Goal: Navigation & Orientation: Understand site structure

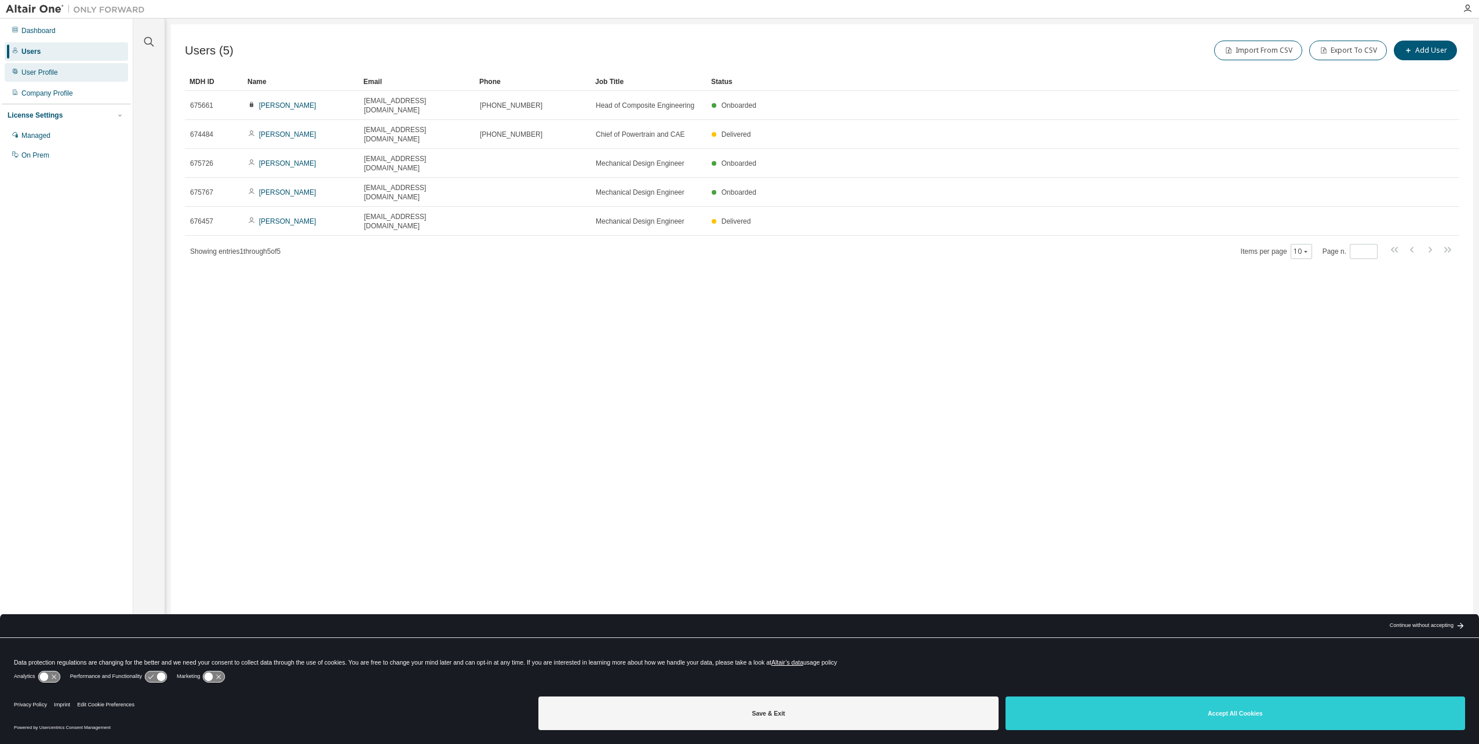
click at [66, 72] on div "User Profile" at bounding box center [66, 72] width 123 height 19
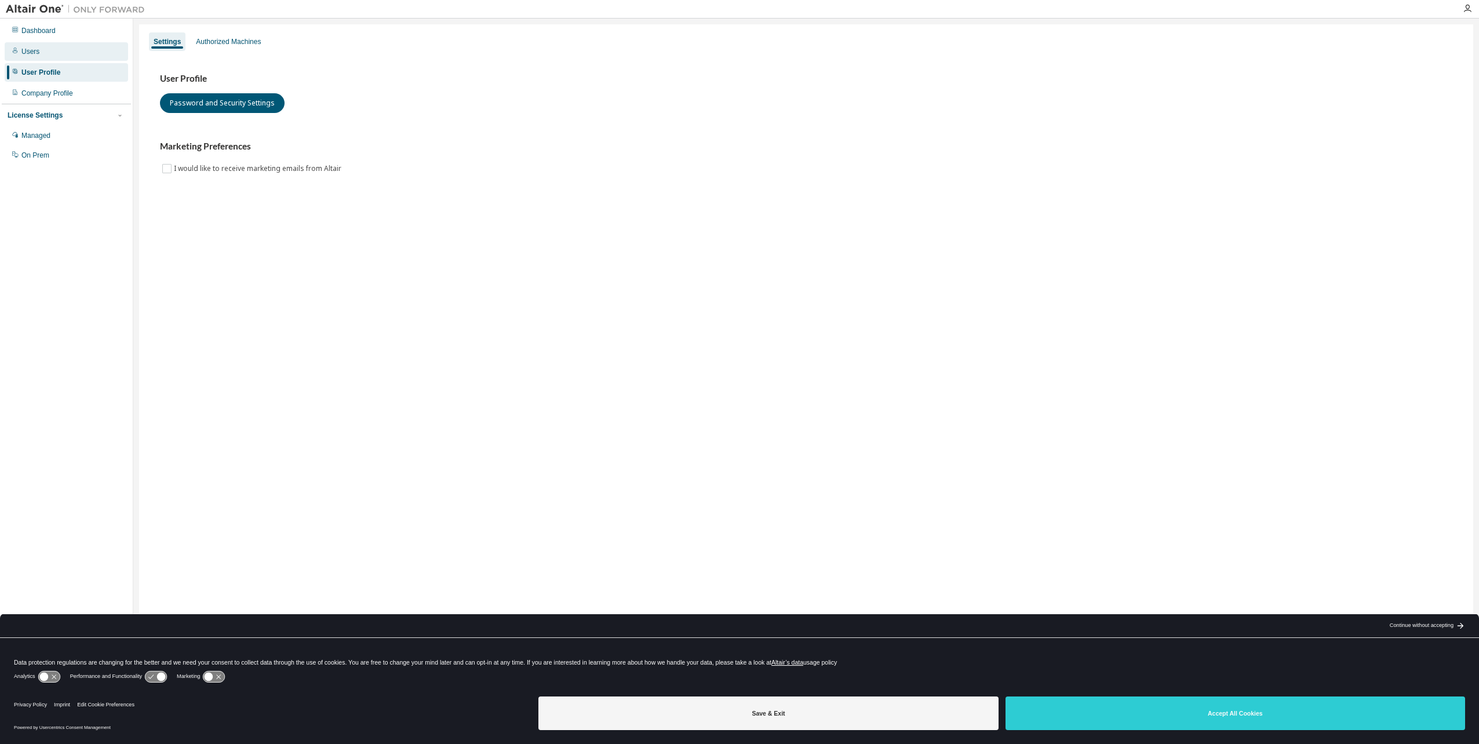
click at [69, 55] on div "Users" at bounding box center [66, 51] width 123 height 19
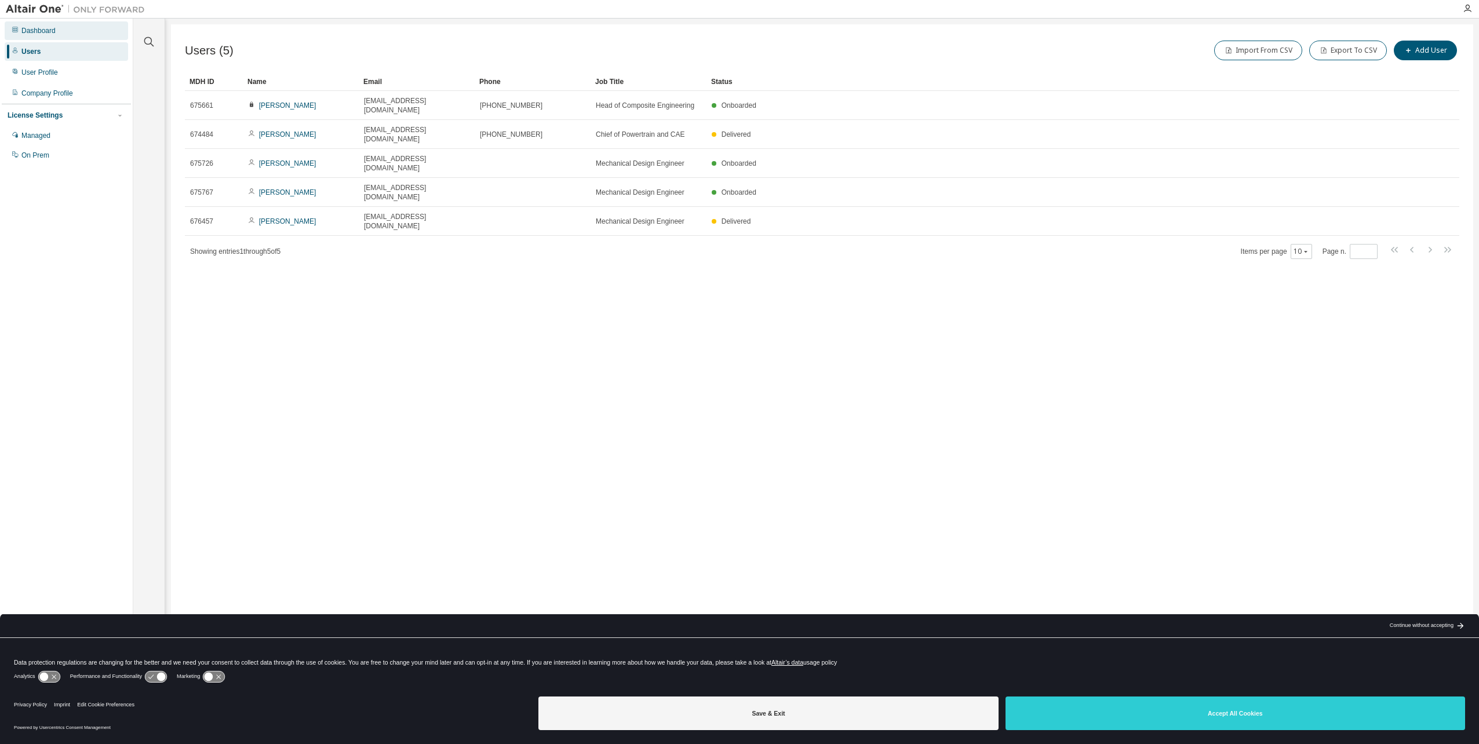
click at [49, 33] on div "Dashboard" at bounding box center [38, 30] width 34 height 9
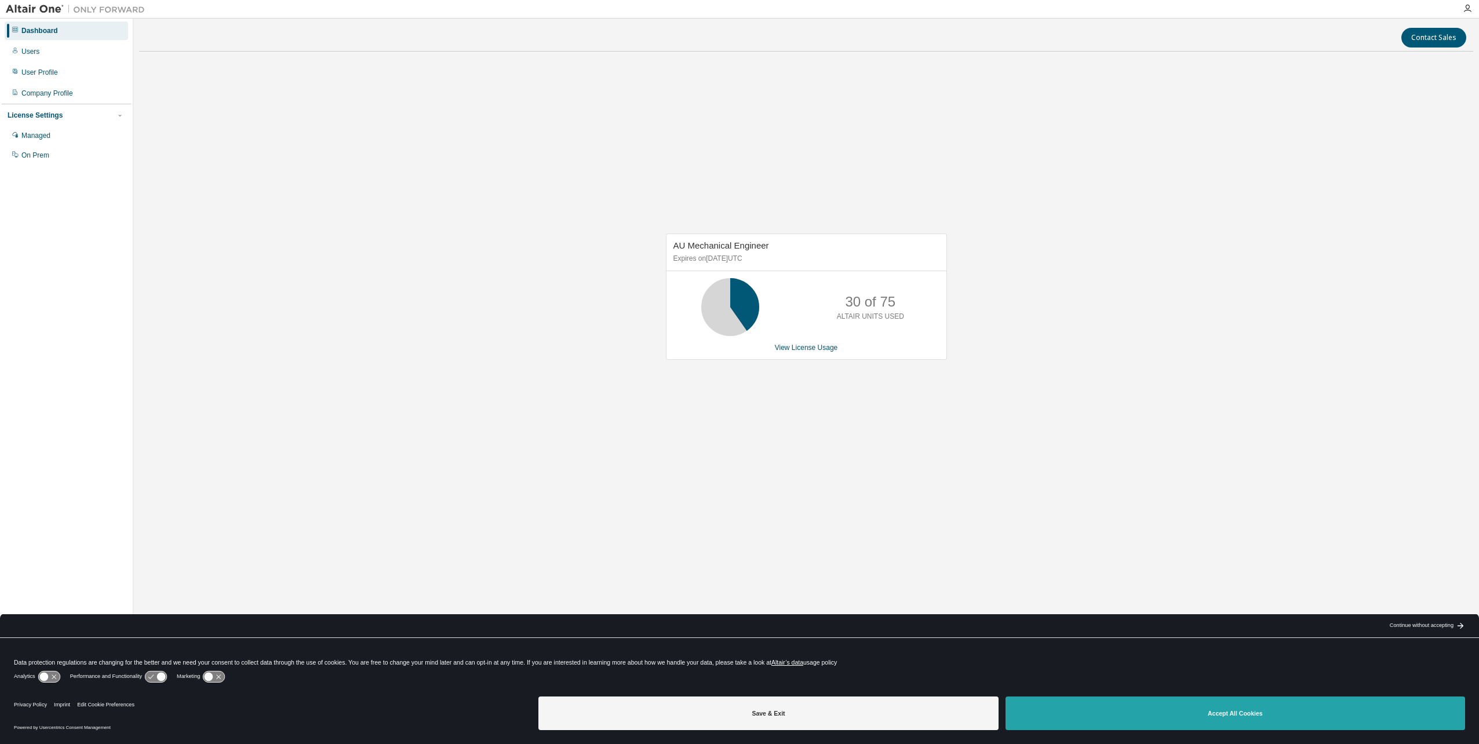
click at [1145, 721] on button "Accept All Cookies" at bounding box center [1234, 713] width 459 height 34
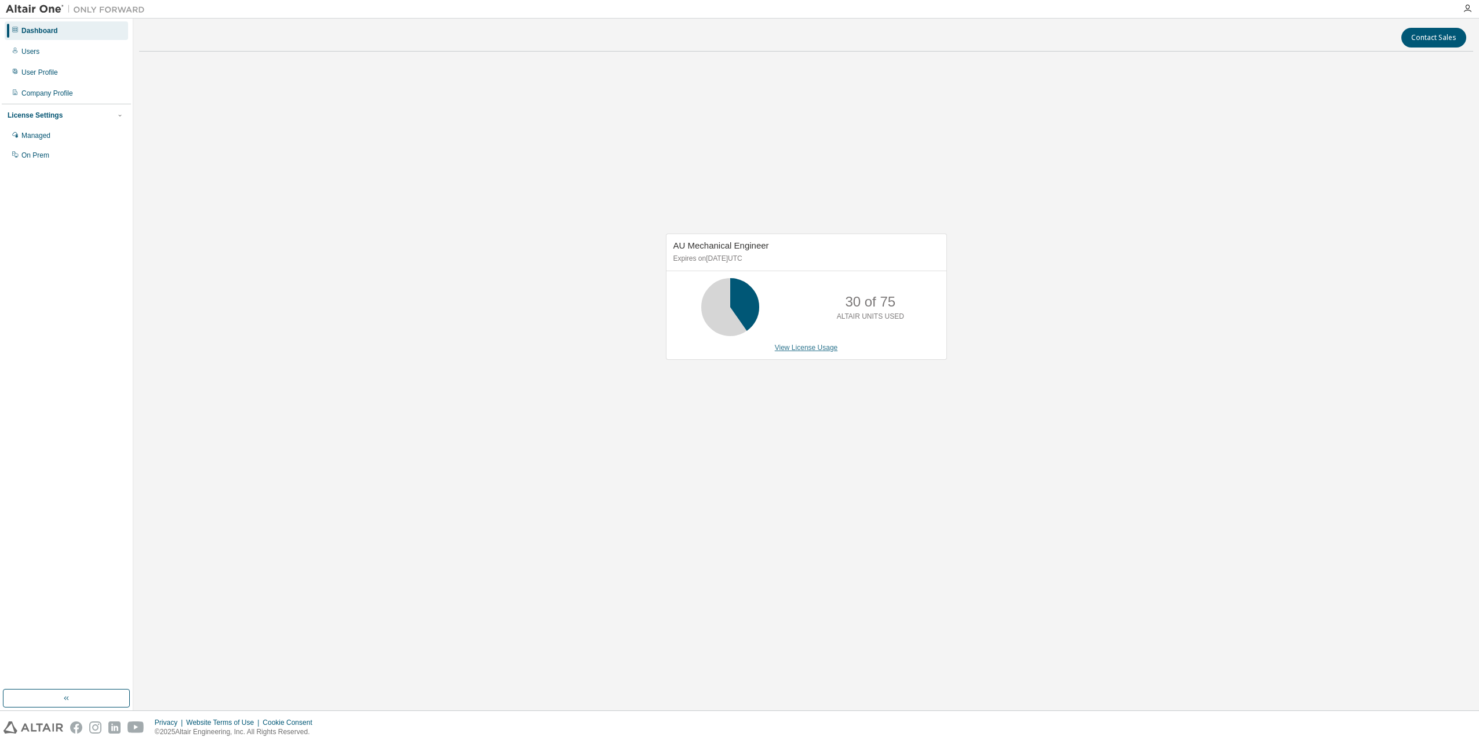
click at [793, 346] on link "View License Usage" at bounding box center [806, 348] width 63 height 8
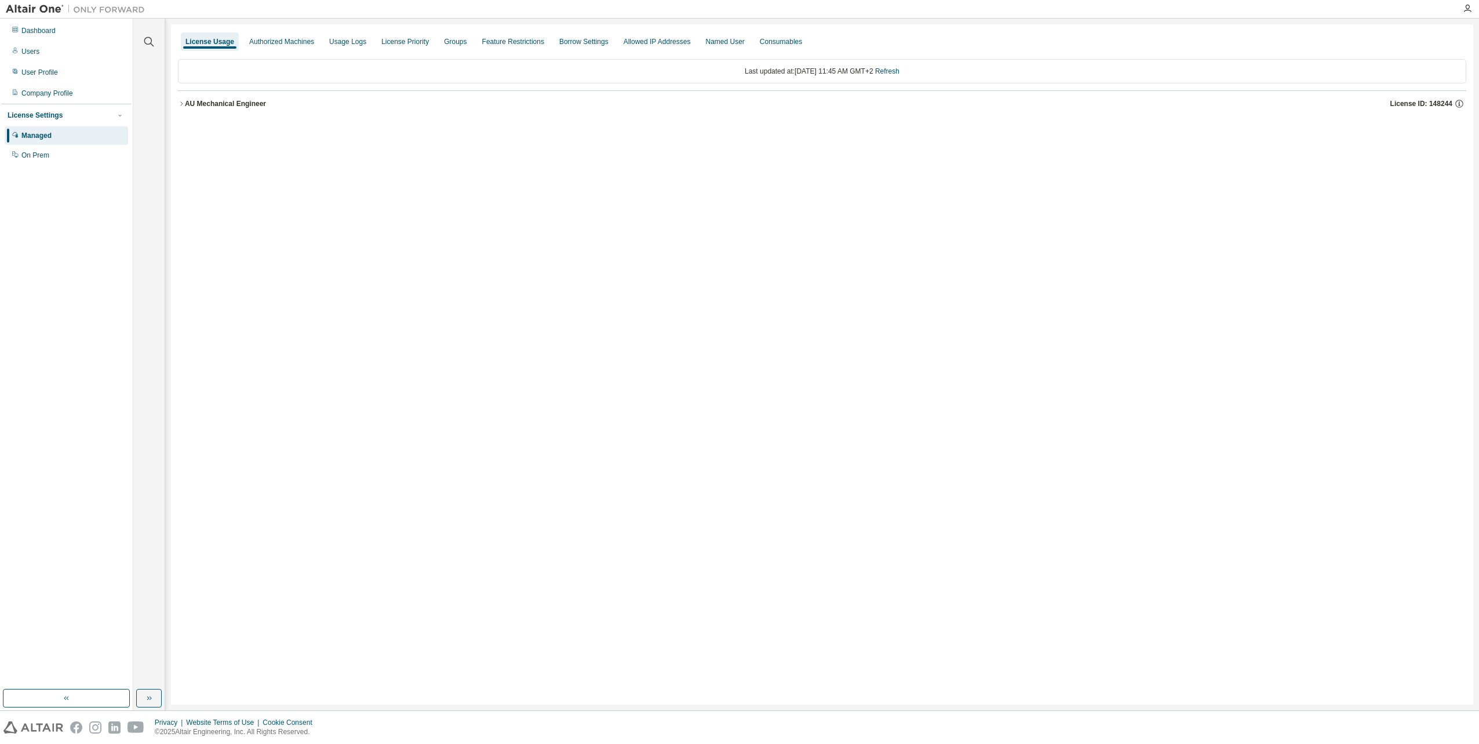
click at [186, 101] on div "AU Mechanical Engineer" at bounding box center [225, 103] width 81 height 9
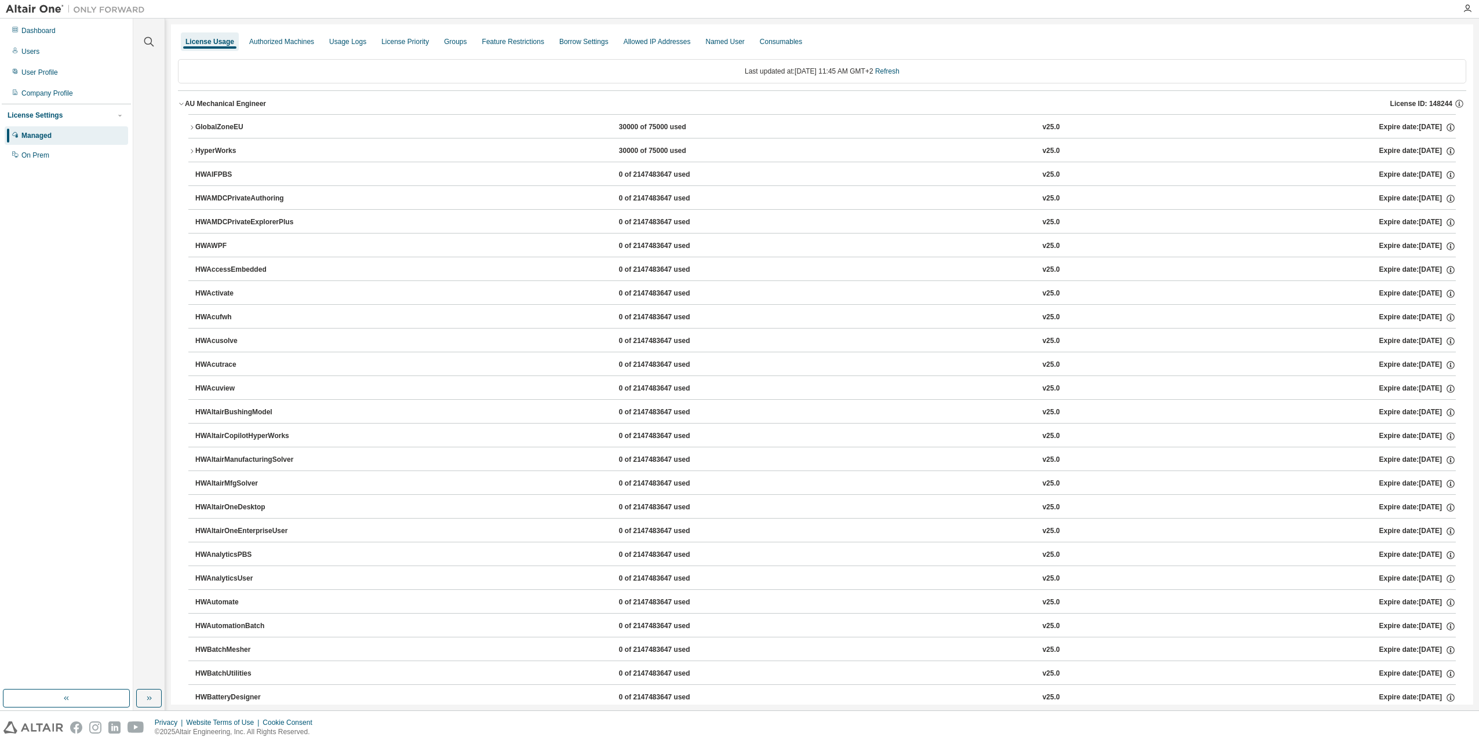
click at [189, 155] on button "HyperWorks 30000 of 75000 used v25.0 Expire date: [DATE]" at bounding box center [821, 150] width 1267 height 25
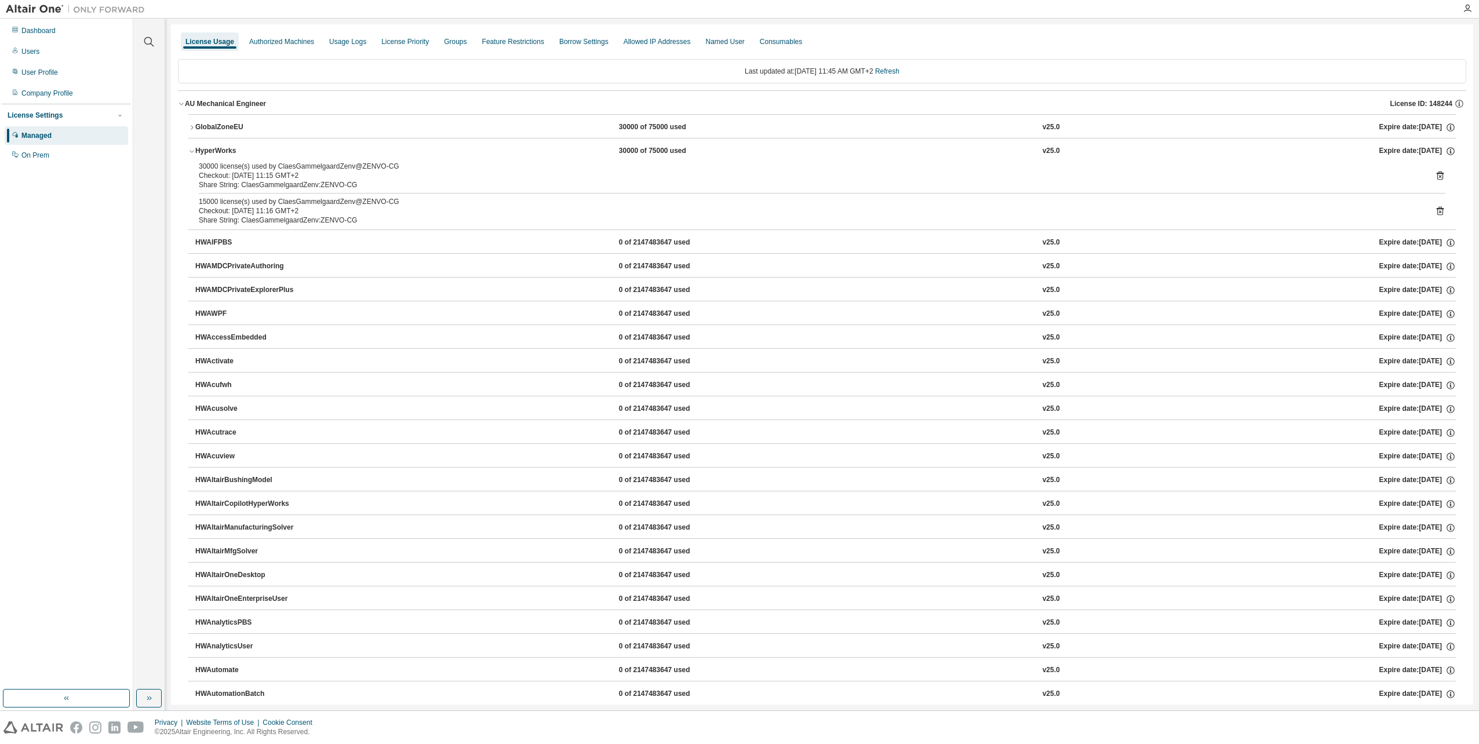
click at [189, 155] on button "HyperWorks 30000 of 75000 used v25.0 Expire date: 2025-09-11" at bounding box center [821, 150] width 1267 height 25
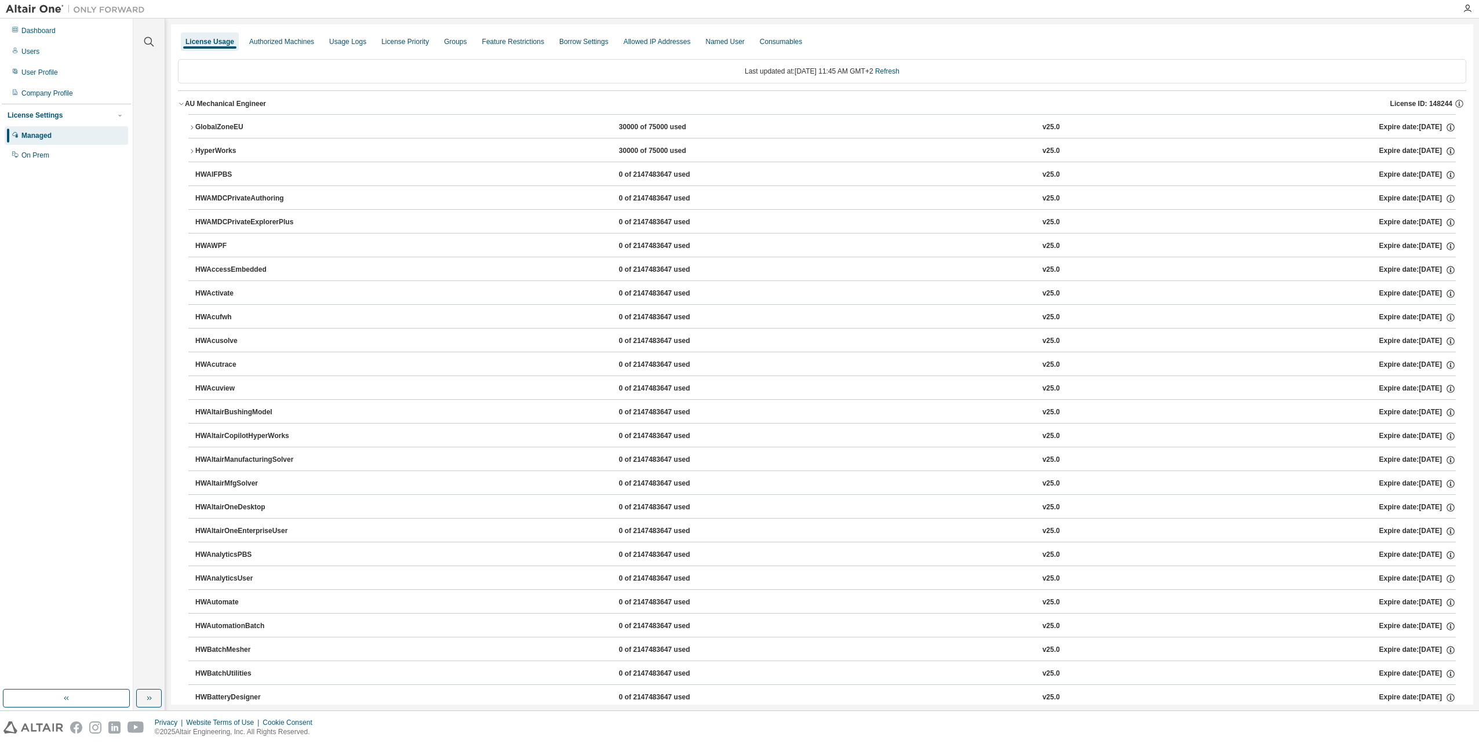
click at [189, 155] on button "HyperWorks 30000 of 75000 used v25.0 Expire date: 2025-09-11" at bounding box center [821, 150] width 1267 height 25
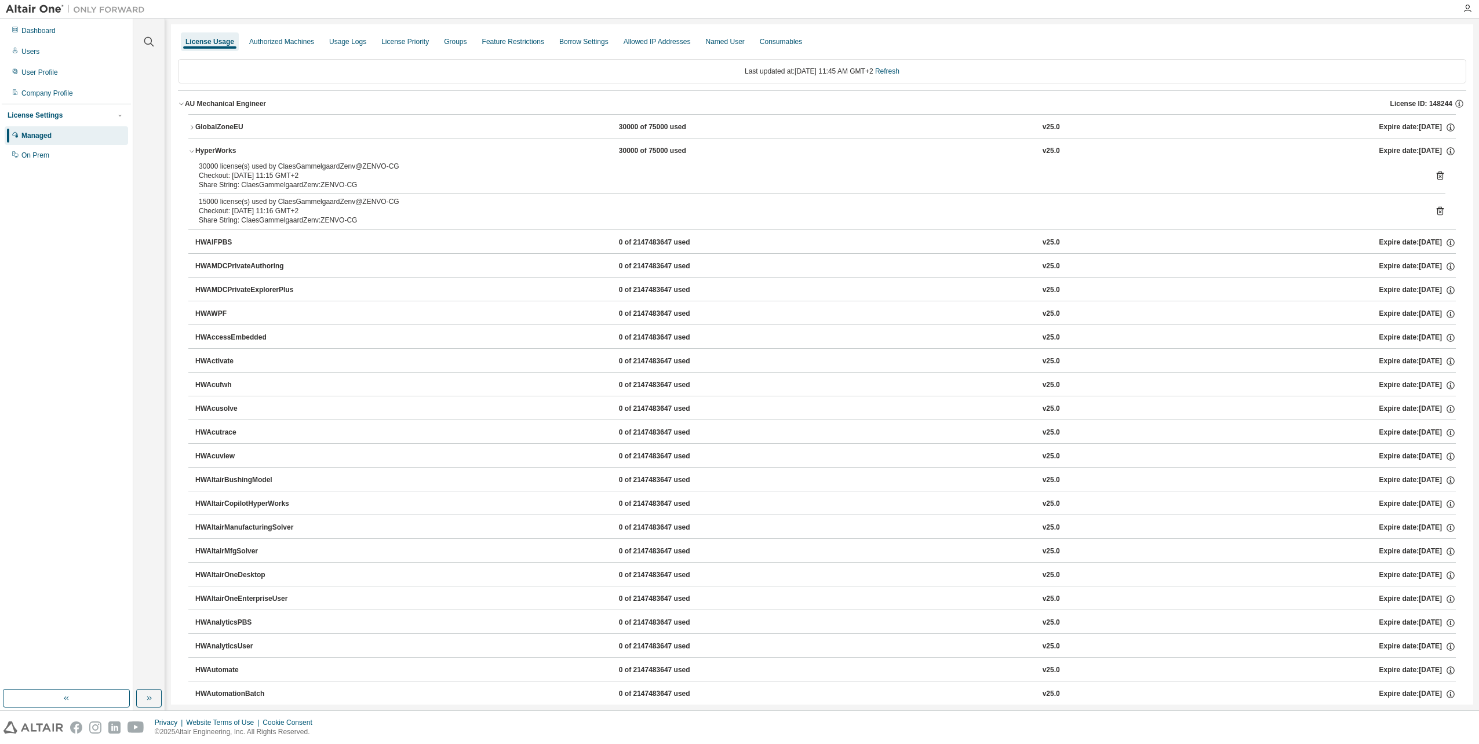
click at [189, 155] on button "HyperWorks 30000 of 75000 used v25.0 Expire date: 2025-09-11" at bounding box center [821, 150] width 1267 height 25
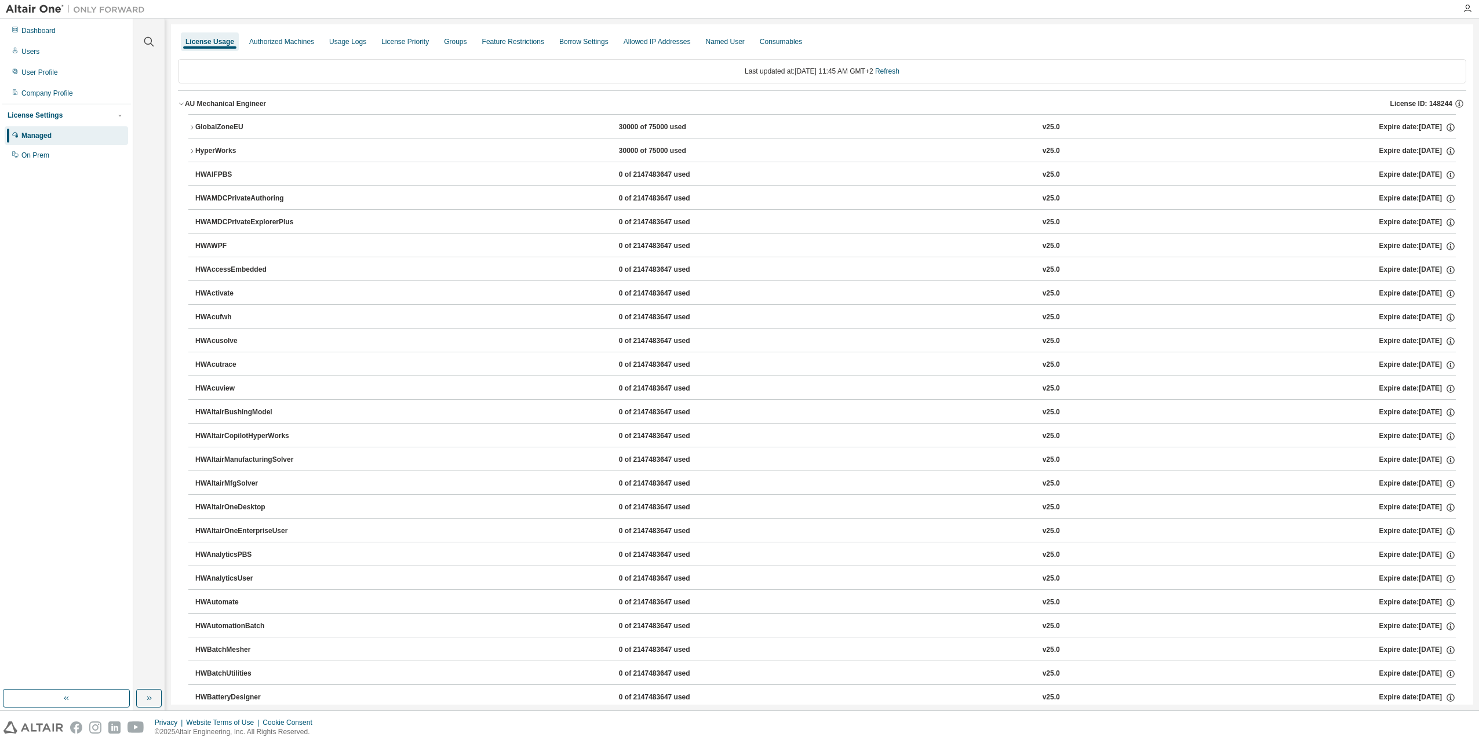
click at [194, 151] on icon "button" at bounding box center [191, 151] width 7 height 7
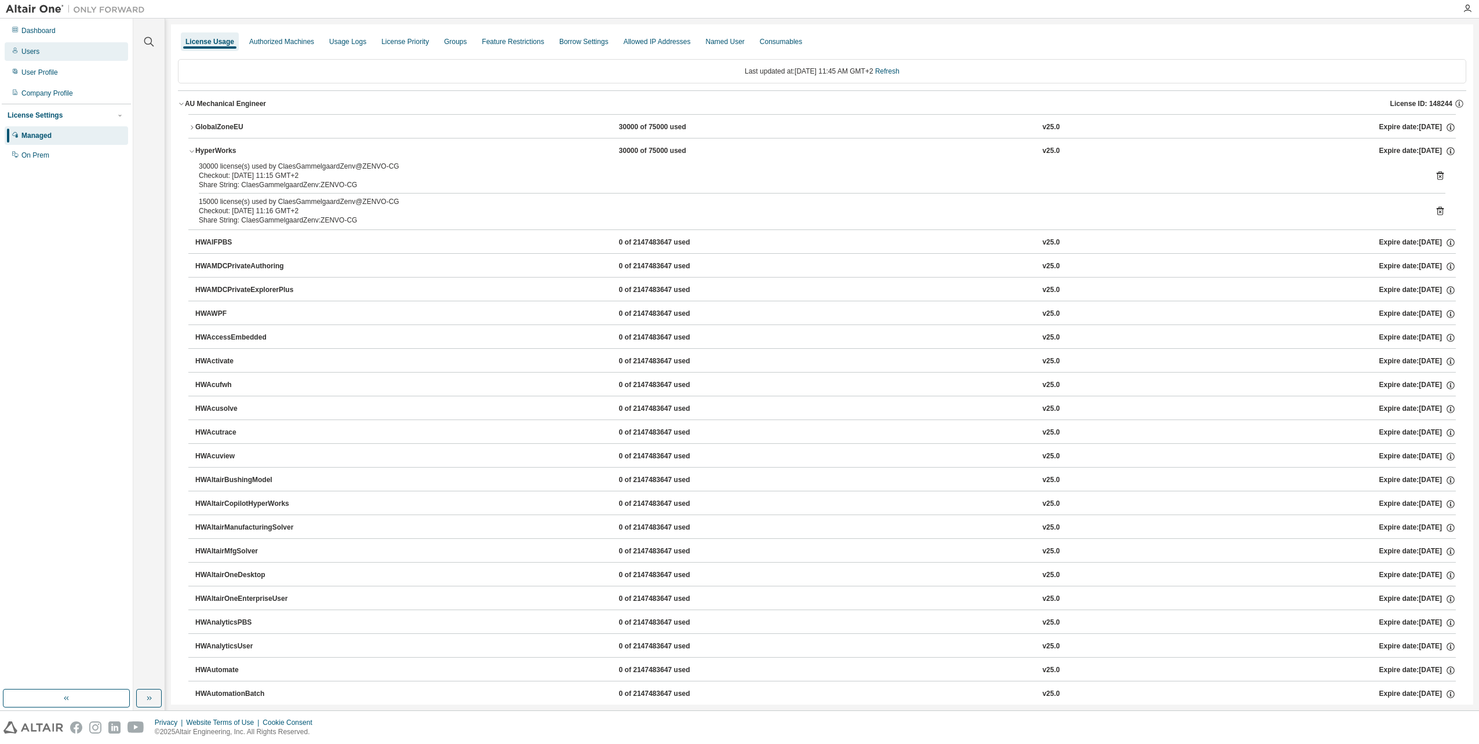
click at [43, 60] on div "Users" at bounding box center [66, 51] width 123 height 19
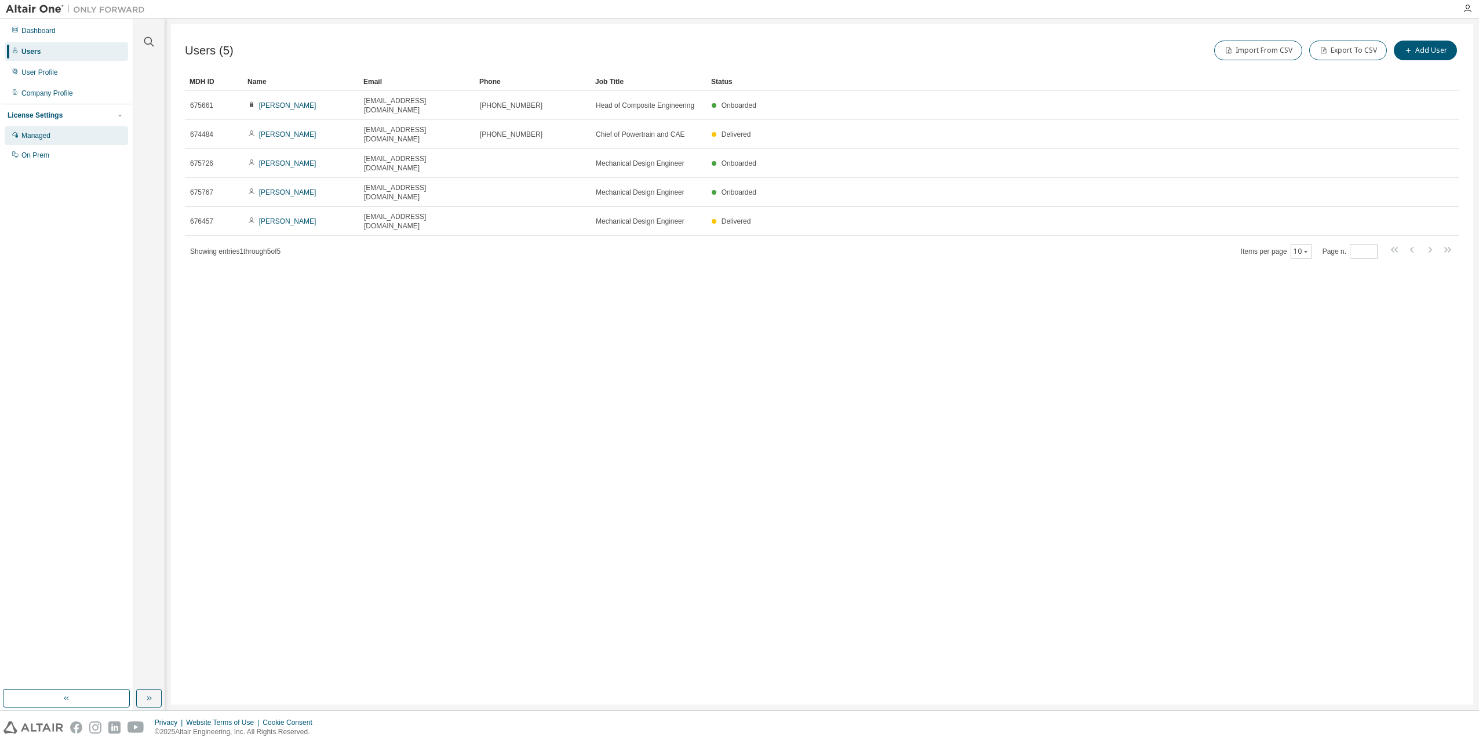
click at [42, 137] on div "Managed" at bounding box center [35, 135] width 29 height 9
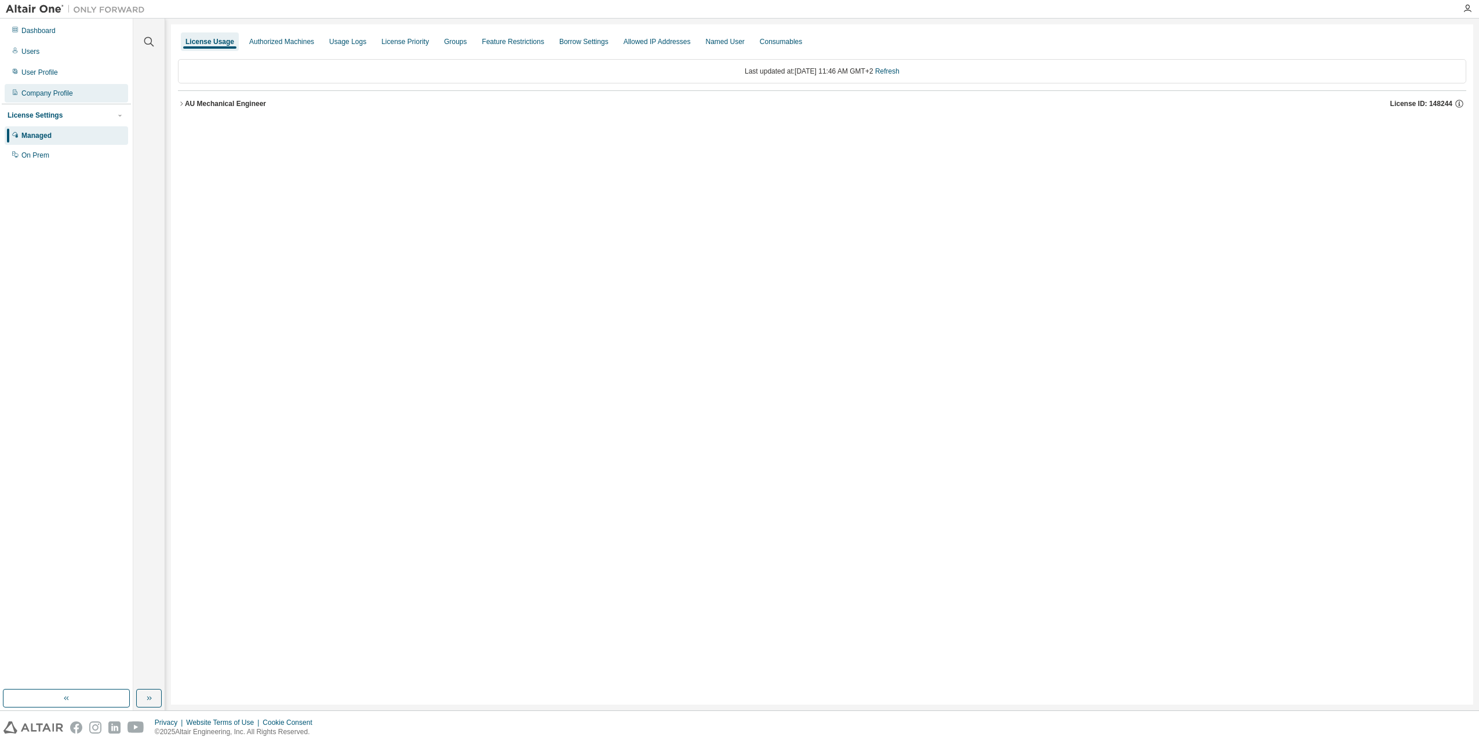
click at [50, 94] on div "Company Profile" at bounding box center [47, 93] width 52 height 9
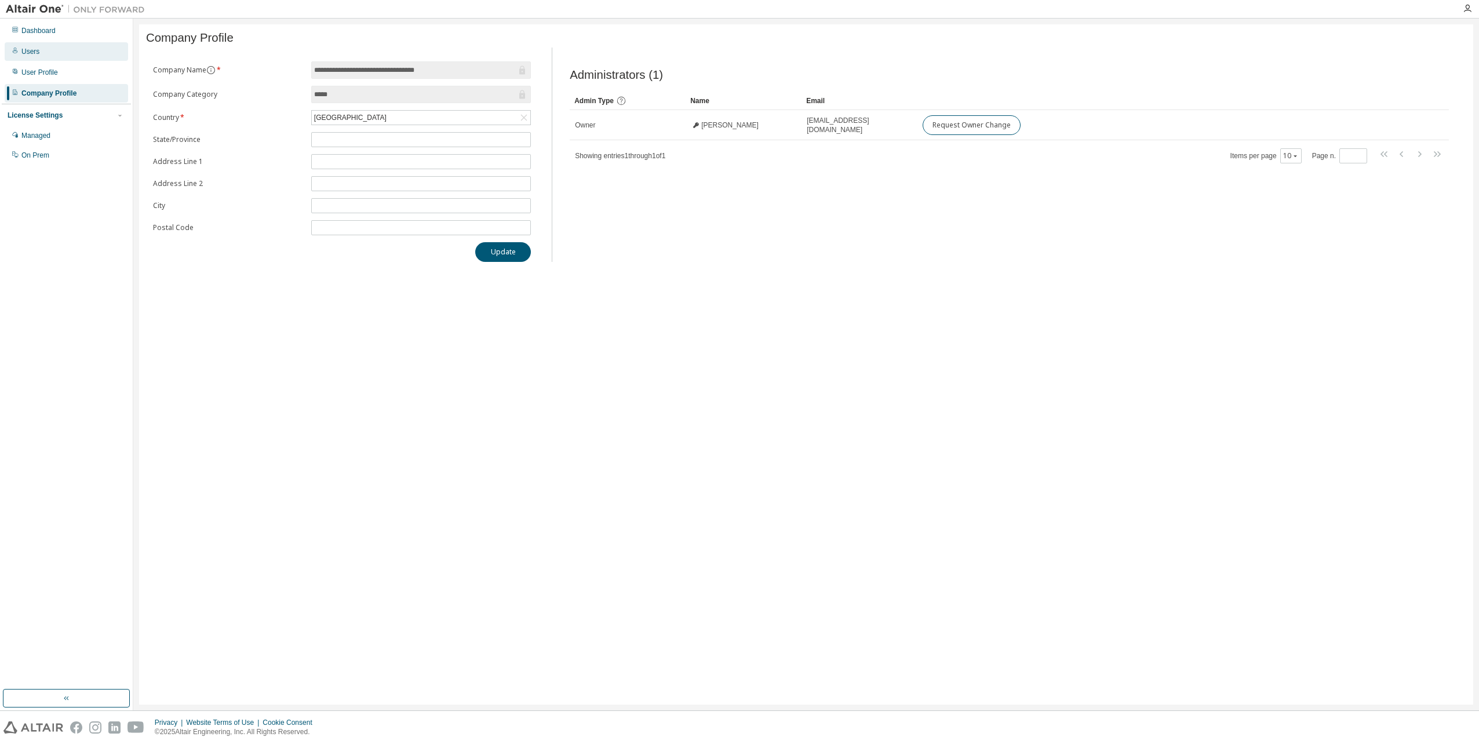
click at [46, 59] on div "Users" at bounding box center [66, 51] width 123 height 19
